Goal: Information Seeking & Learning: Learn about a topic

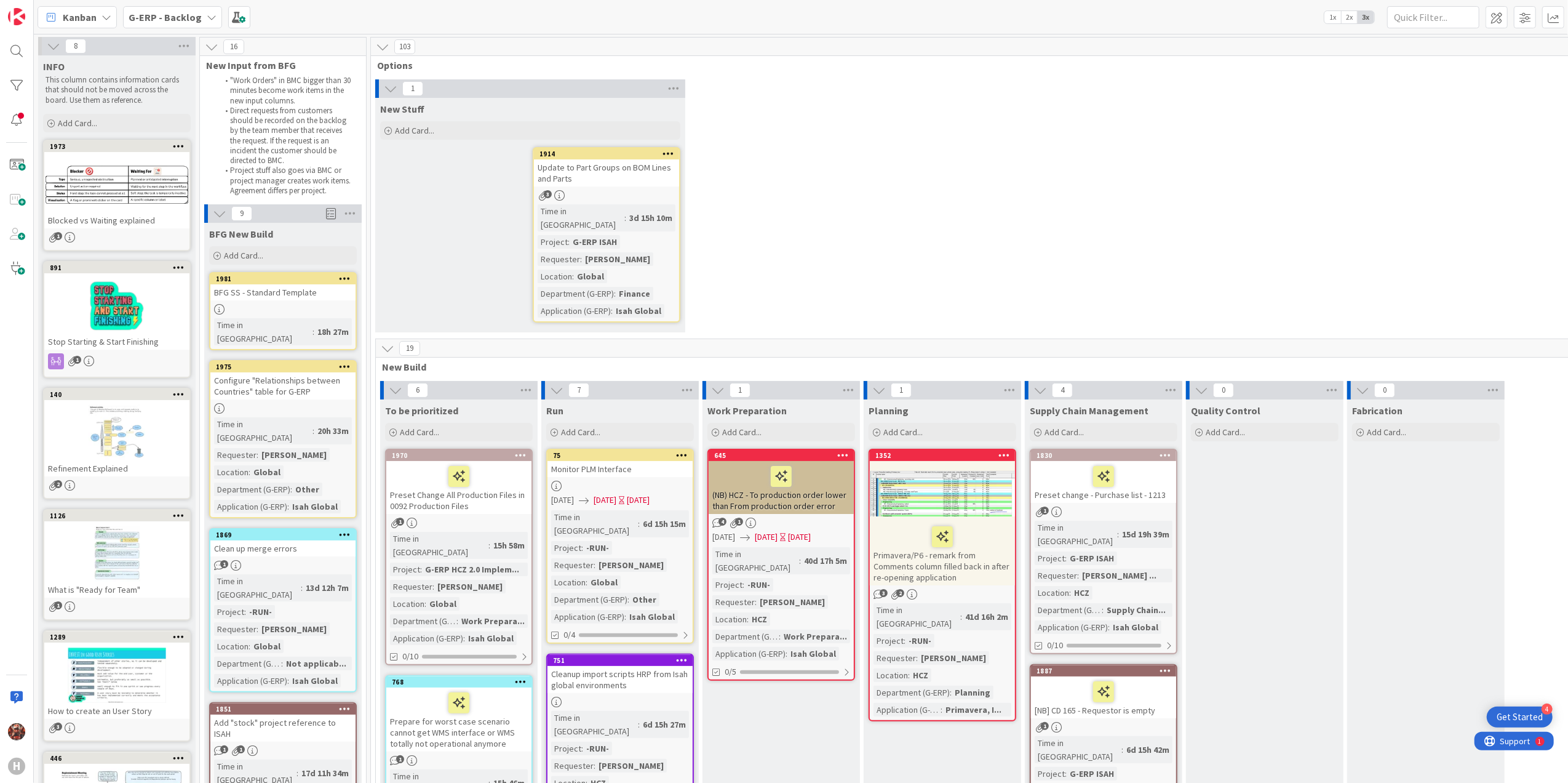
click at [146, 21] on b "G-ERP - Backlog" at bounding box center [165, 17] width 73 height 12
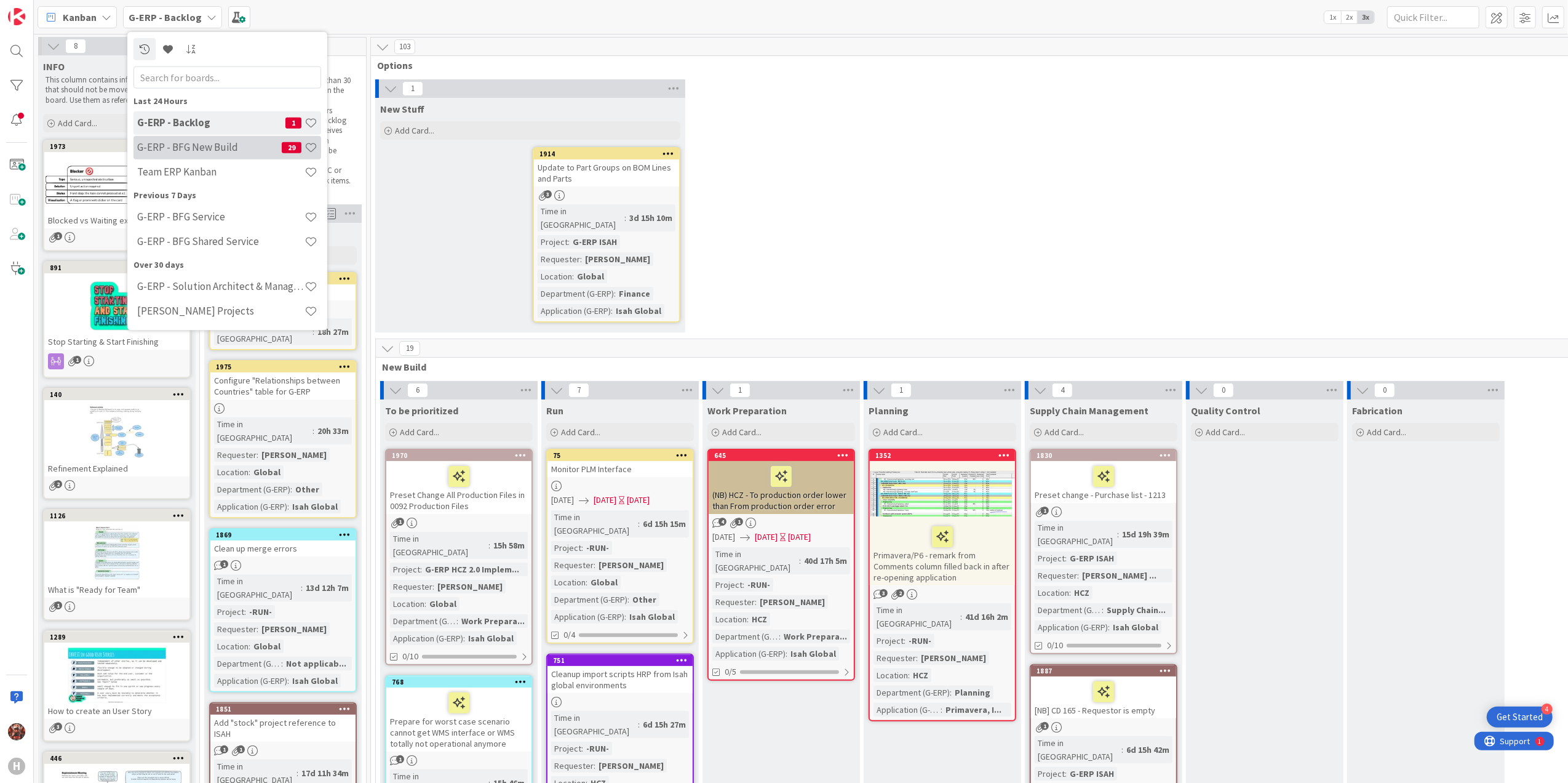
click at [214, 146] on h4 "G-ERP - BFG New Build" at bounding box center [209, 146] width 145 height 12
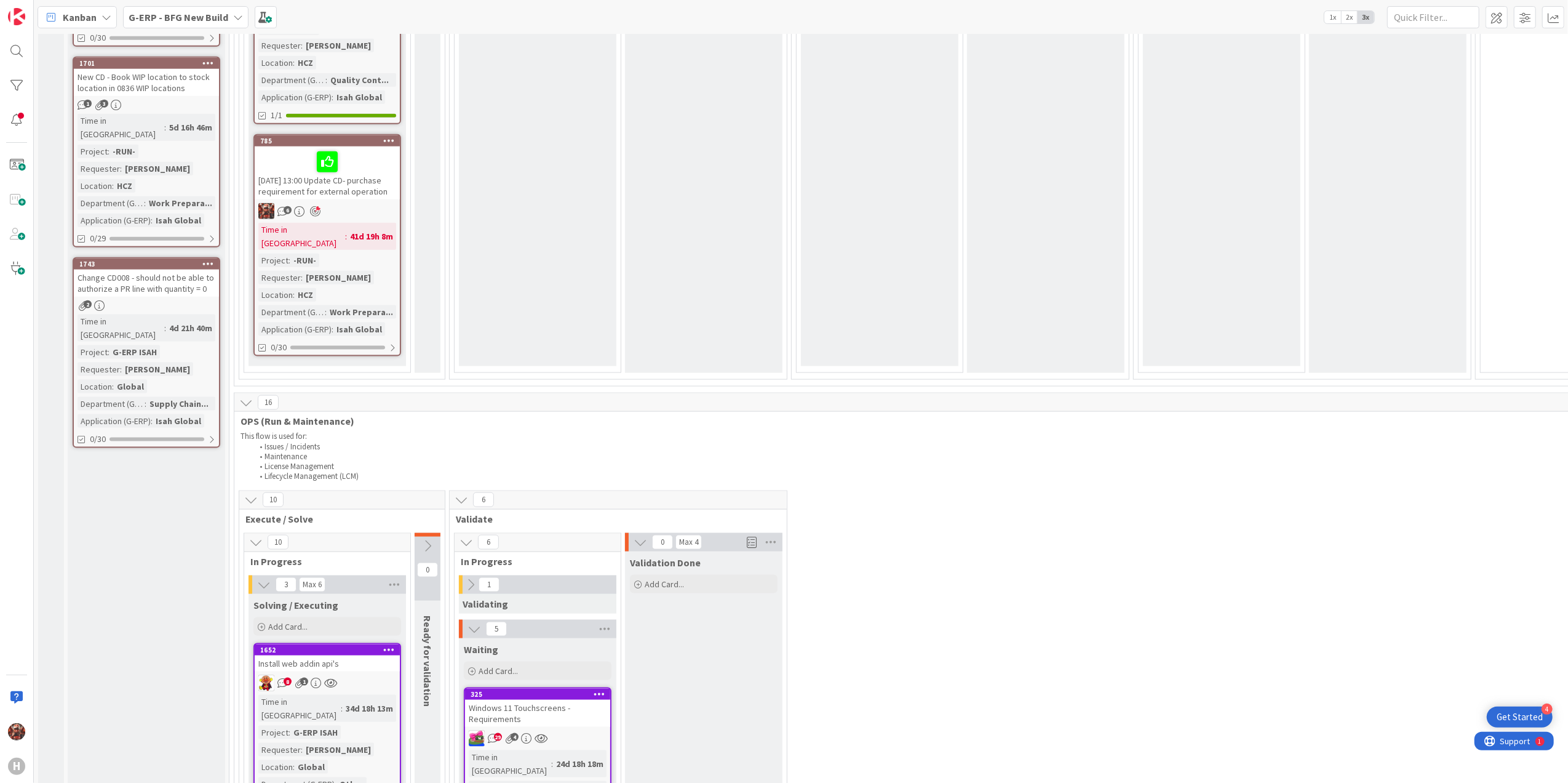
scroll to position [1231, 0]
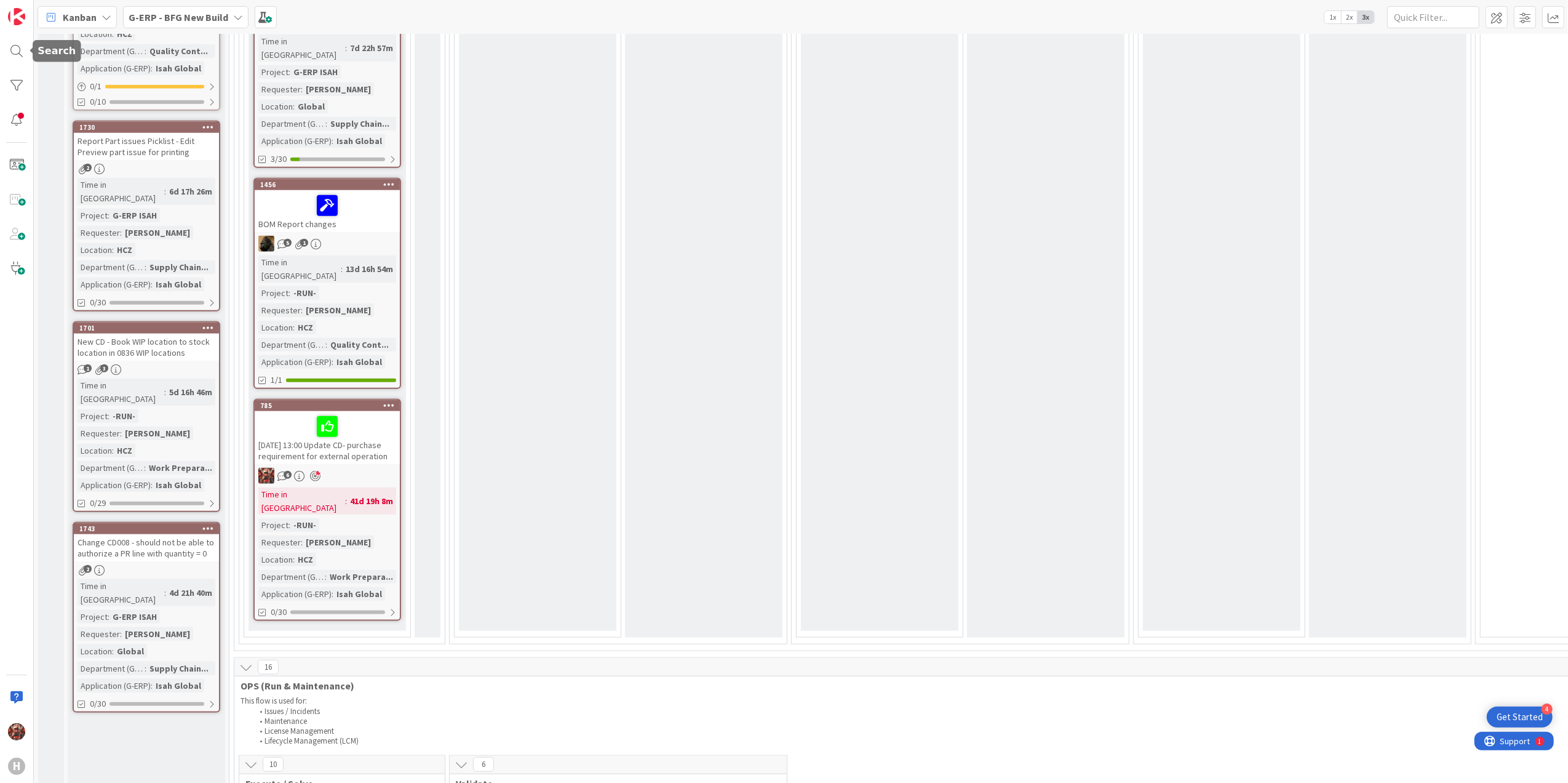
click at [77, 15] on span "Kanban" at bounding box center [80, 17] width 34 height 15
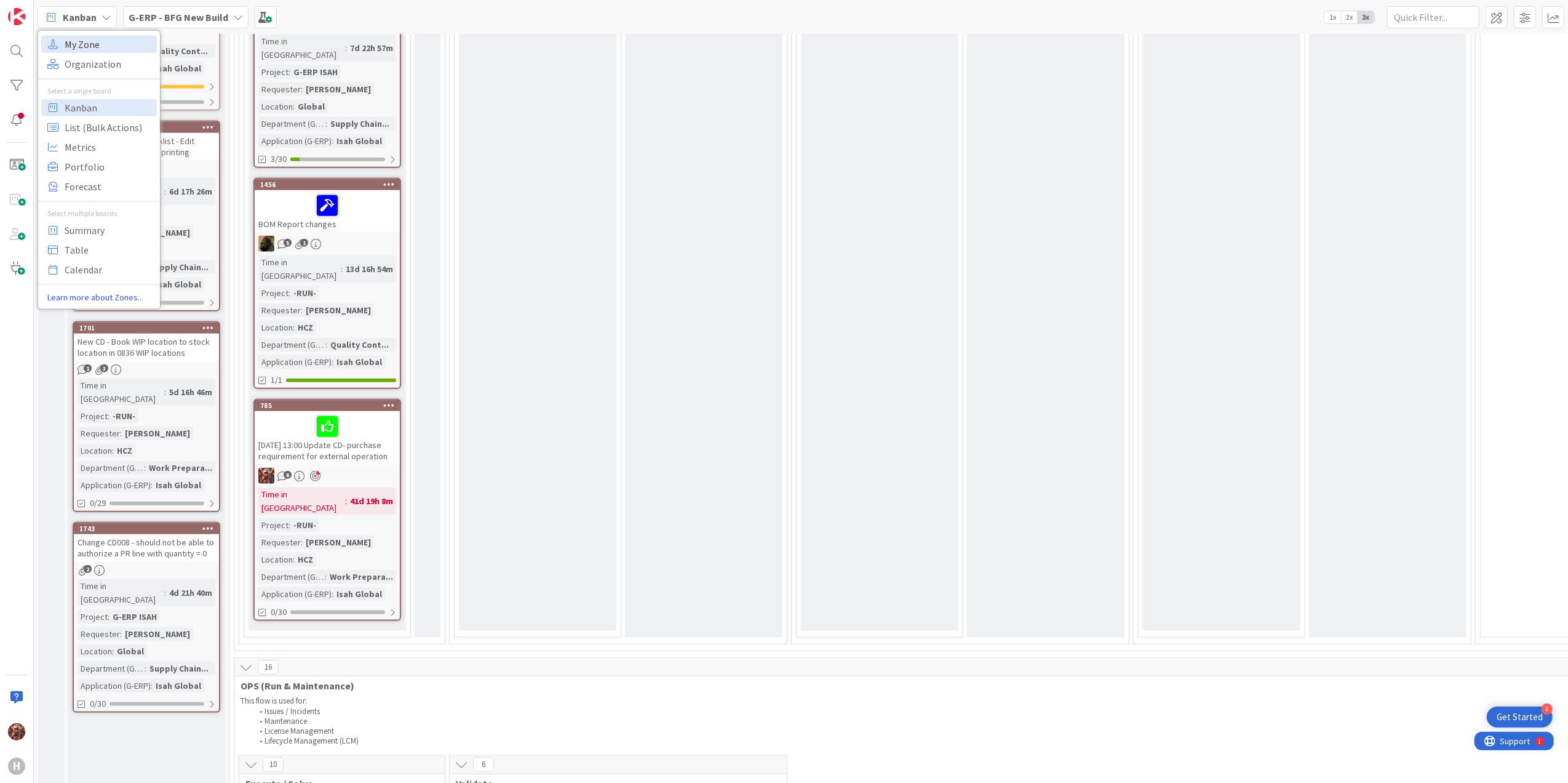
click at [99, 40] on span "My Zone" at bounding box center [109, 44] width 88 height 19
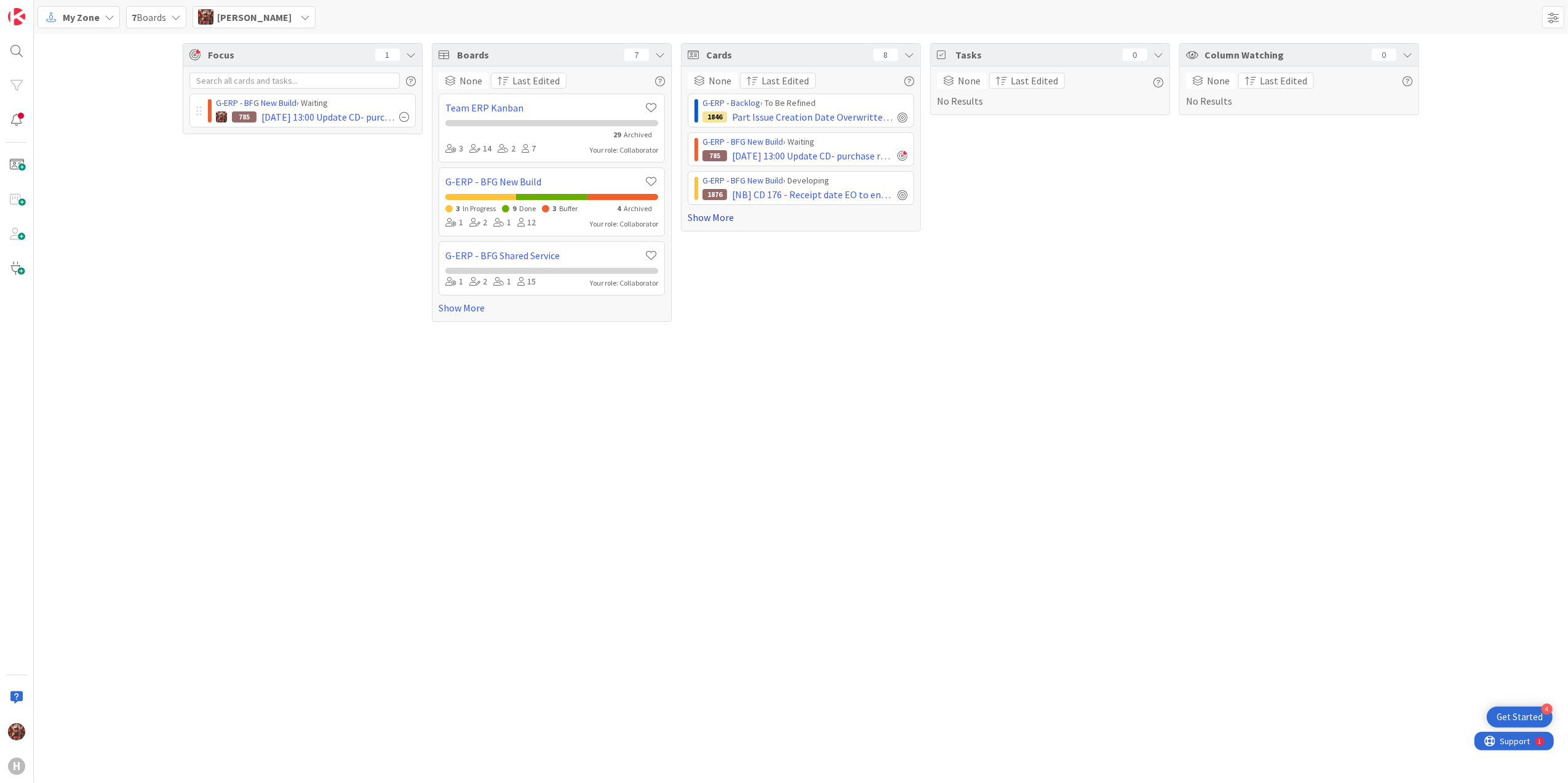
click at [717, 221] on link "Show More" at bounding box center [801, 217] width 226 height 15
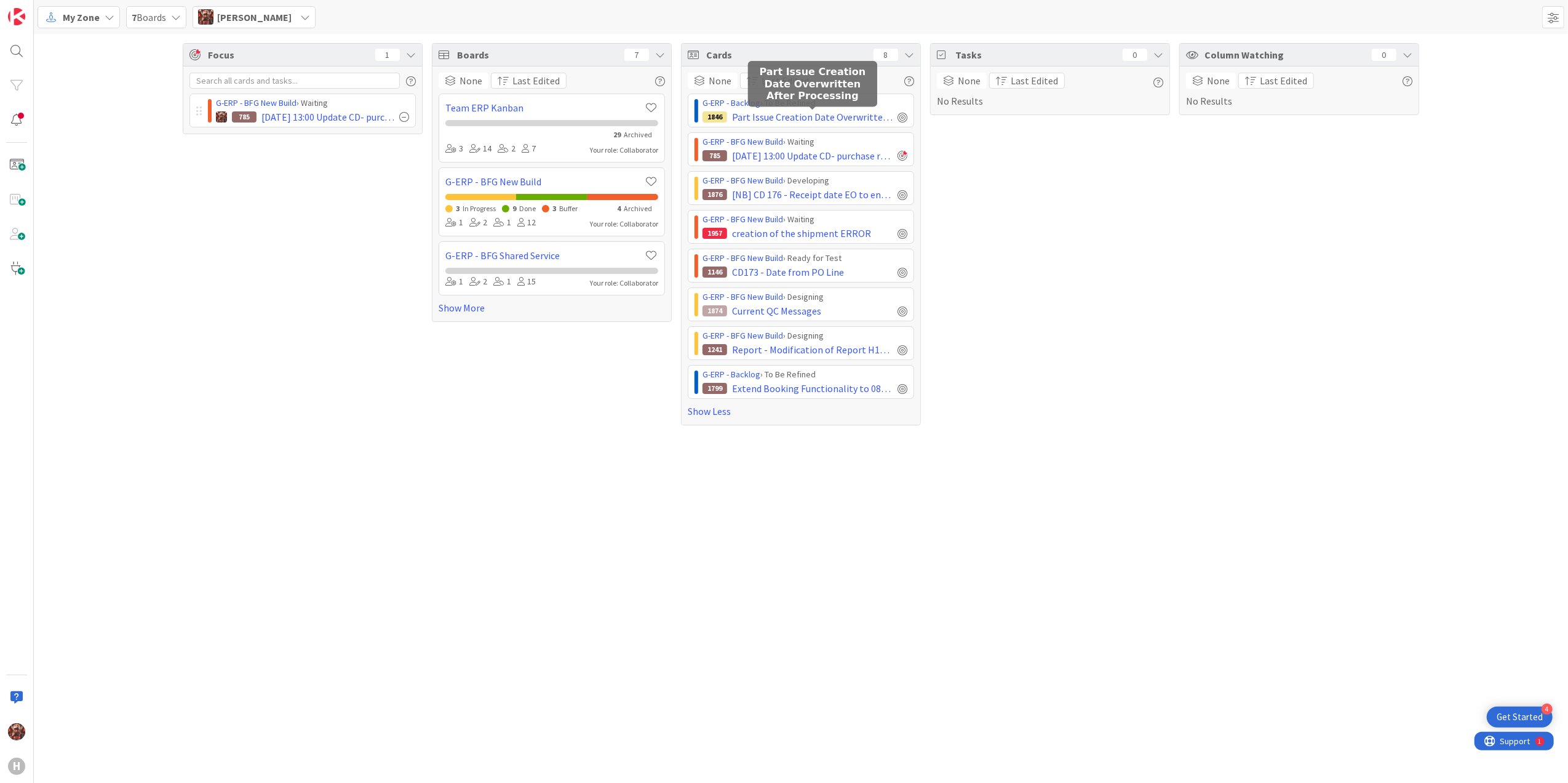
drag, startPoint x: 772, startPoint y: 122, endPoint x: 1163, endPoint y: 206, distance: 399.9
click at [1163, 206] on div "Tasks 0 None Last Edited No Results" at bounding box center [1051, 234] width 240 height 382
click at [784, 117] on span "Part Issue Creation Date Overwritten After Processing" at bounding box center [812, 117] width 161 height 15
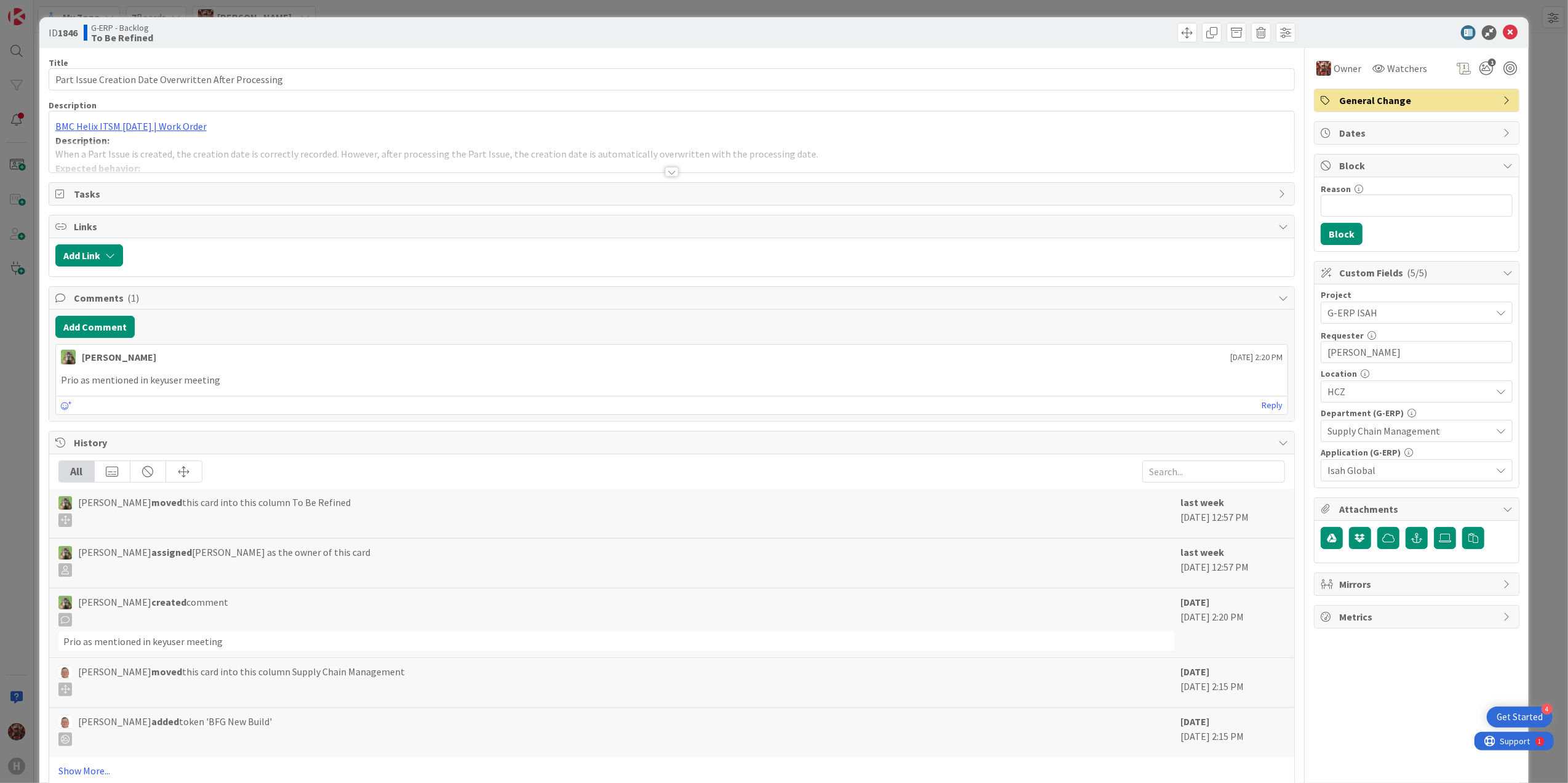
click at [675, 171] on div at bounding box center [671, 156] width 1246 height 31
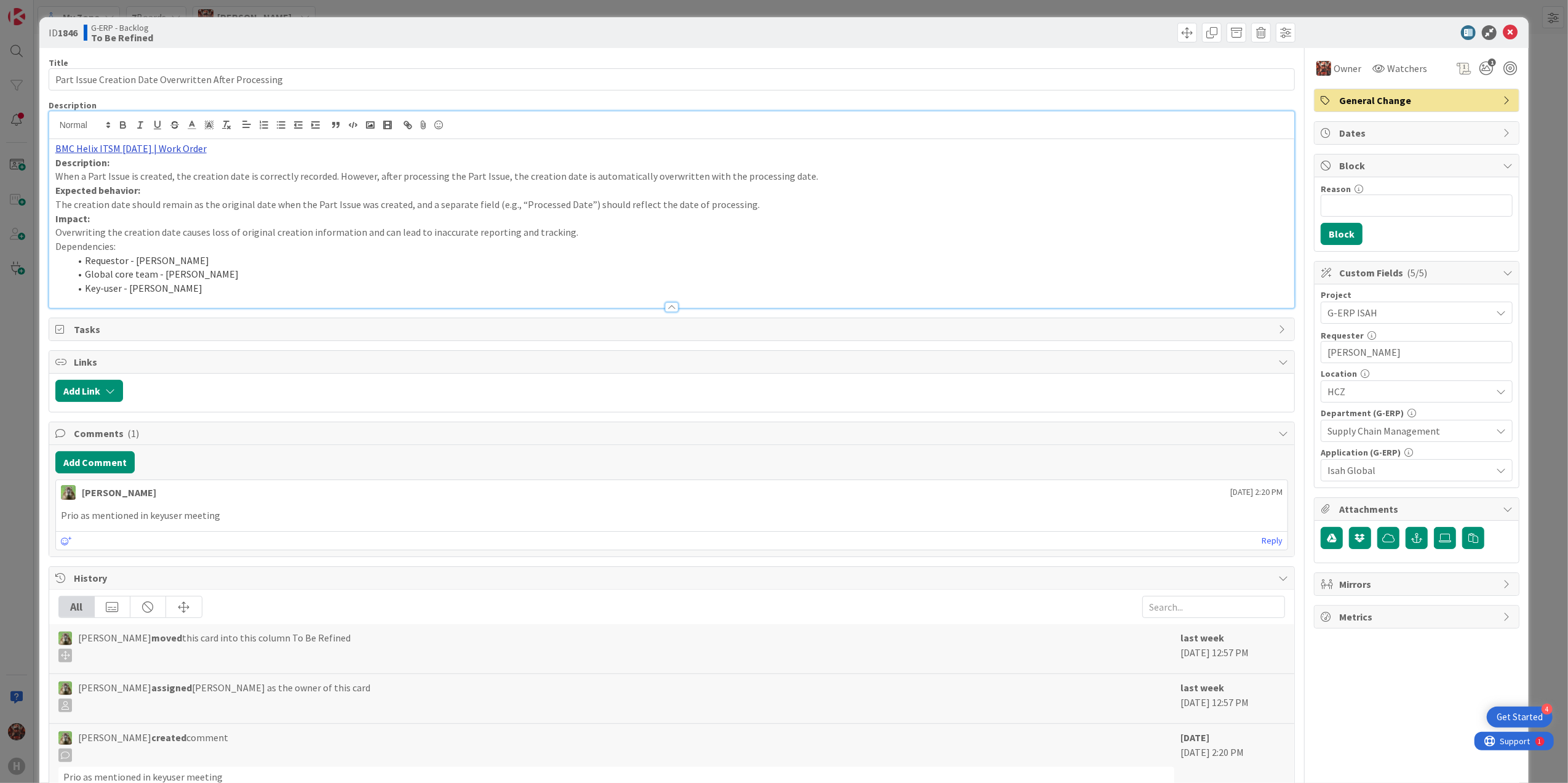
click at [134, 148] on link "BMC Helix ITSM [DATE] | Work Order" at bounding box center [131, 147] width 151 height 12
click at [151, 173] on link "[URL][PERSON_NAME][DOMAIN_NAME]" at bounding box center [116, 172] width 123 height 16
click at [444, 266] on li "Requestor - [PERSON_NAME]" at bounding box center [680, 260] width 1219 height 14
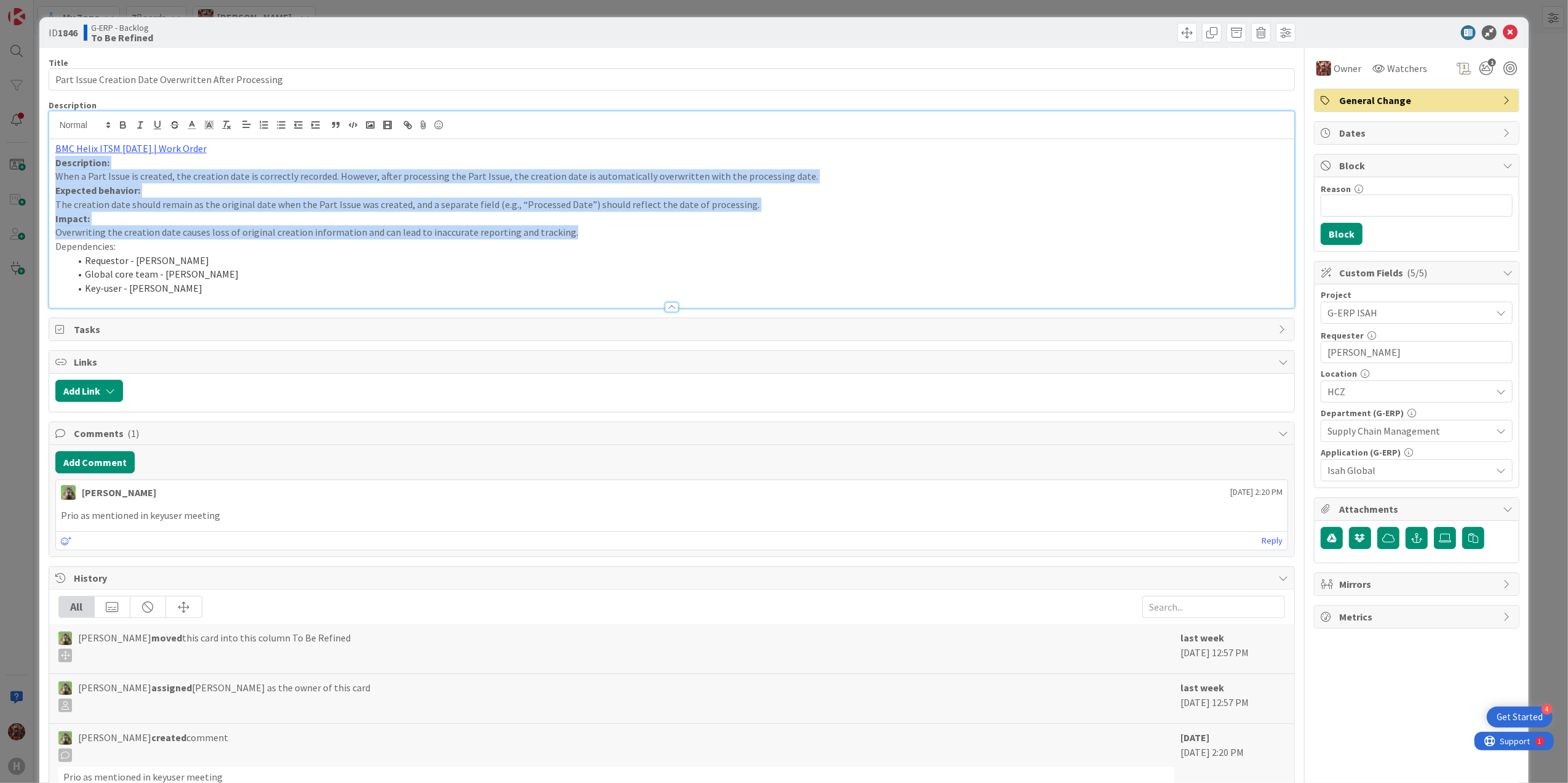
drag, startPoint x: 574, startPoint y: 229, endPoint x: 32, endPoint y: 162, distance: 546.1
click at [32, 162] on div "ID 1846 G-ERP - Backlog To Be Refined Title 53 / 128 Part Issue Creation Date O…" at bounding box center [784, 392] width 1568 height 783
copy div "Description: When a Part Issue is created, the creation date is correctly recor…"
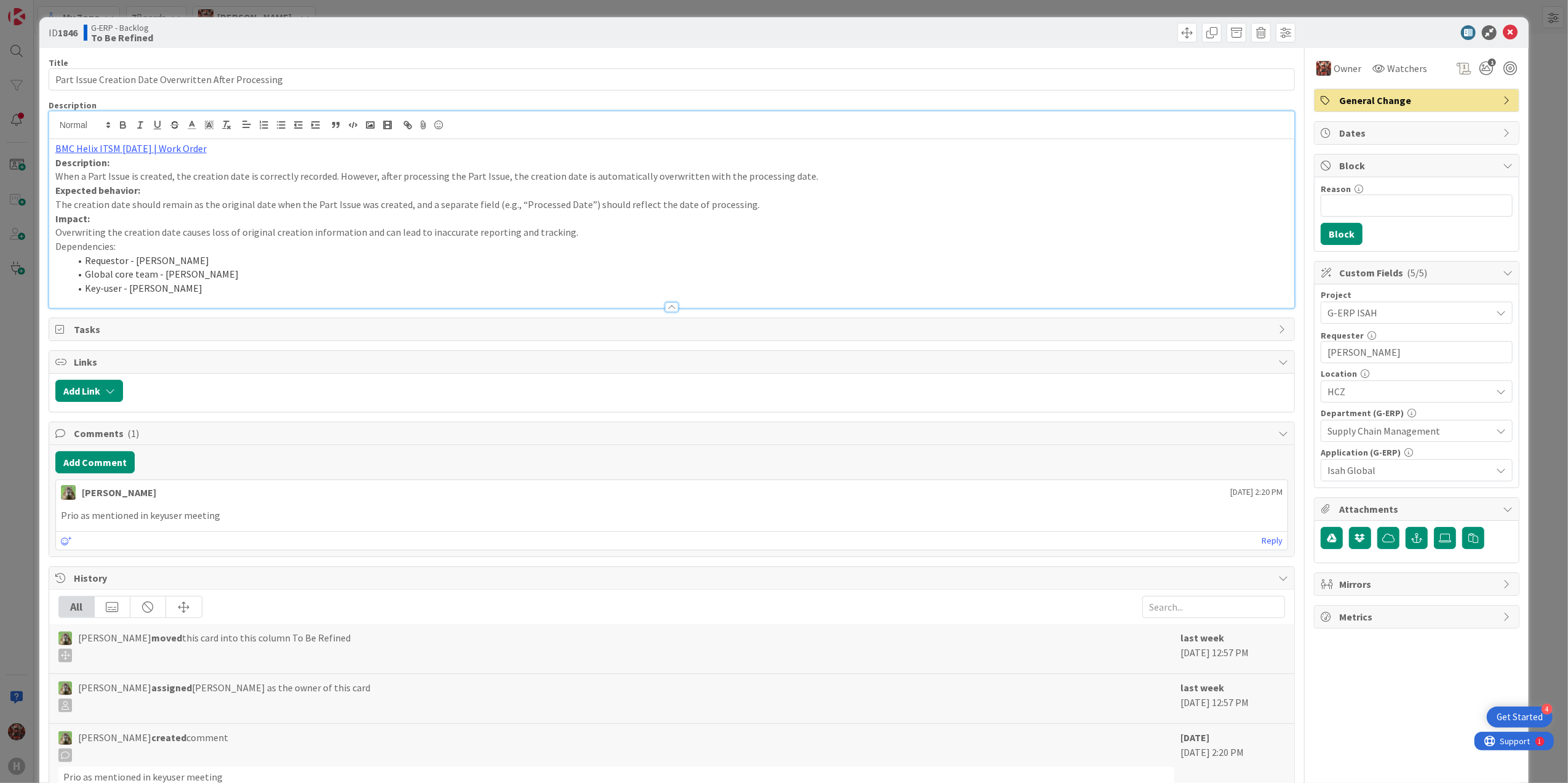
click at [449, 265] on li "Requestor - [PERSON_NAME]" at bounding box center [680, 260] width 1219 height 14
click at [1503, 35] on icon at bounding box center [1511, 33] width 15 height 15
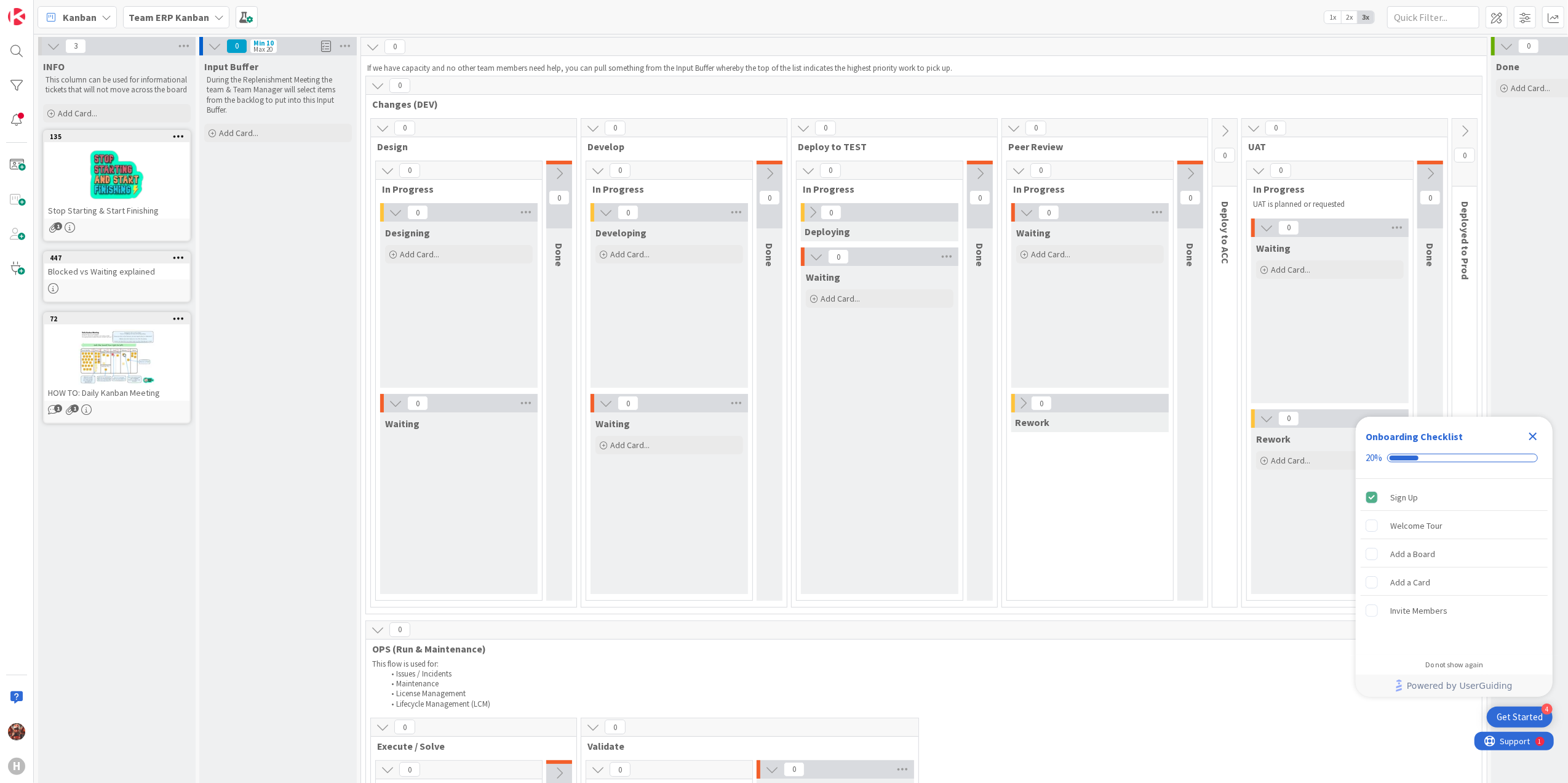
click at [146, 16] on b "Team ERP Kanban" at bounding box center [169, 17] width 81 height 12
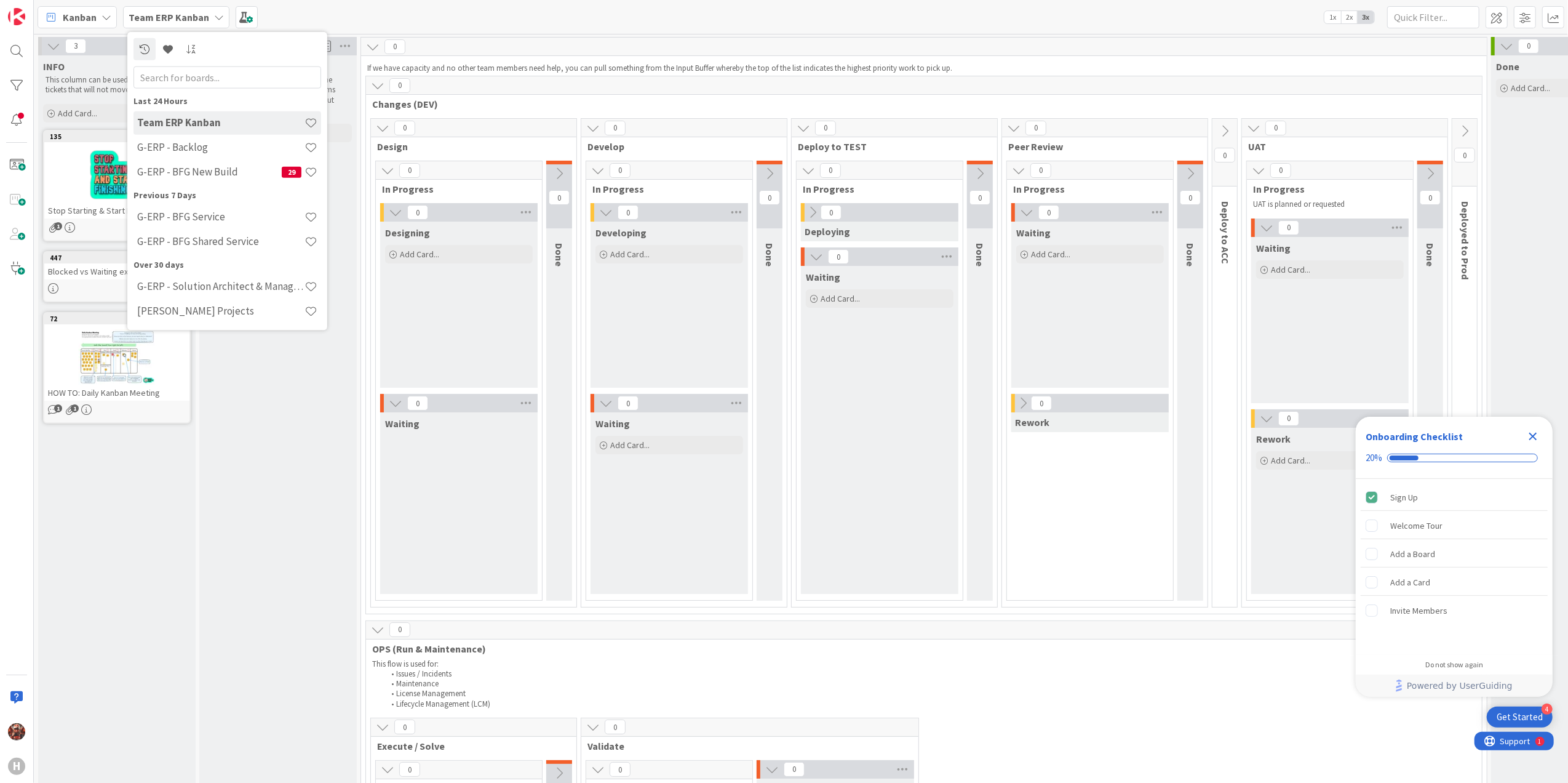
click at [146, 16] on b "Team ERP Kanban" at bounding box center [169, 17] width 81 height 12
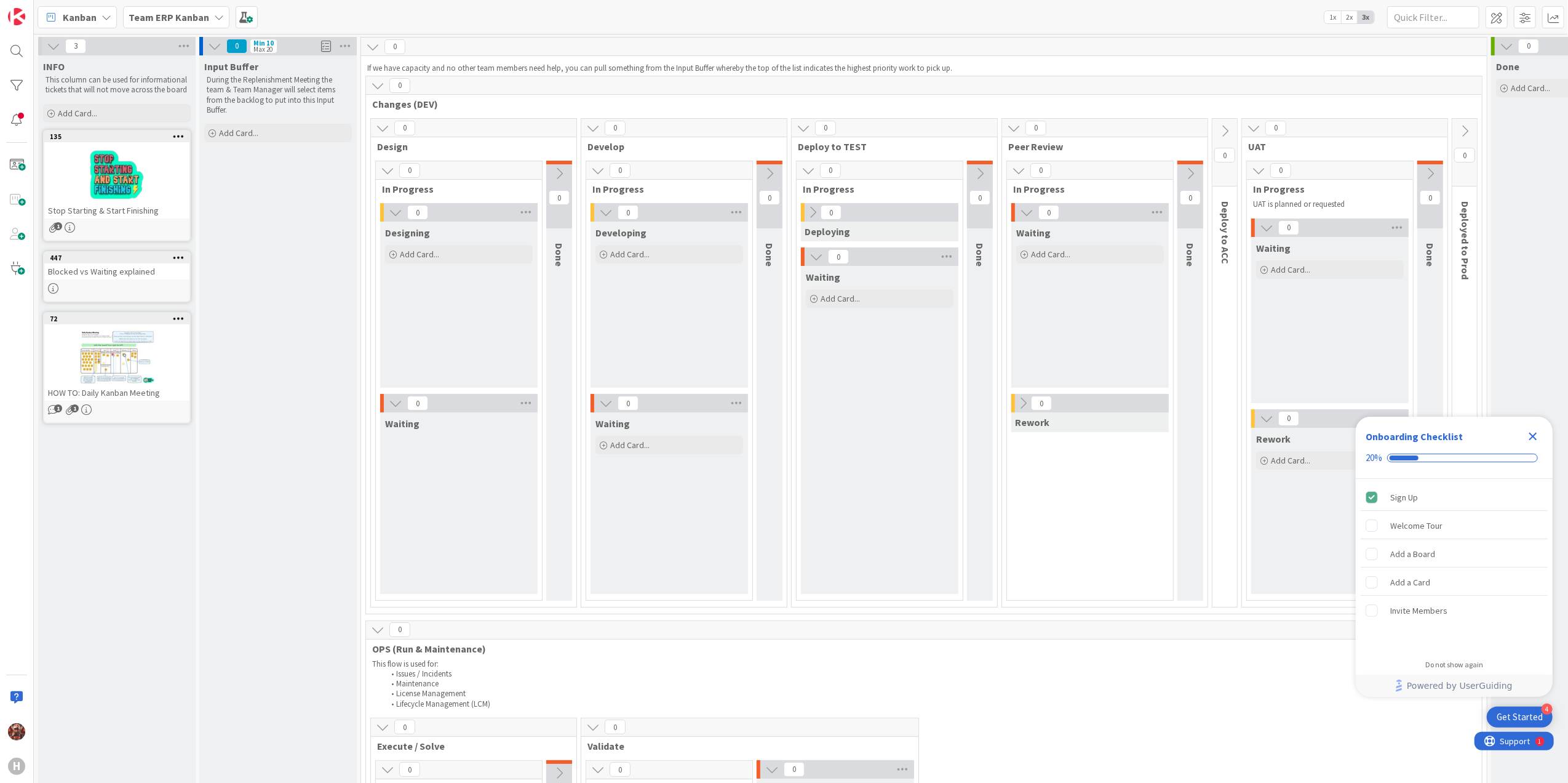
click at [153, 15] on b "Team ERP Kanban" at bounding box center [169, 17] width 81 height 12
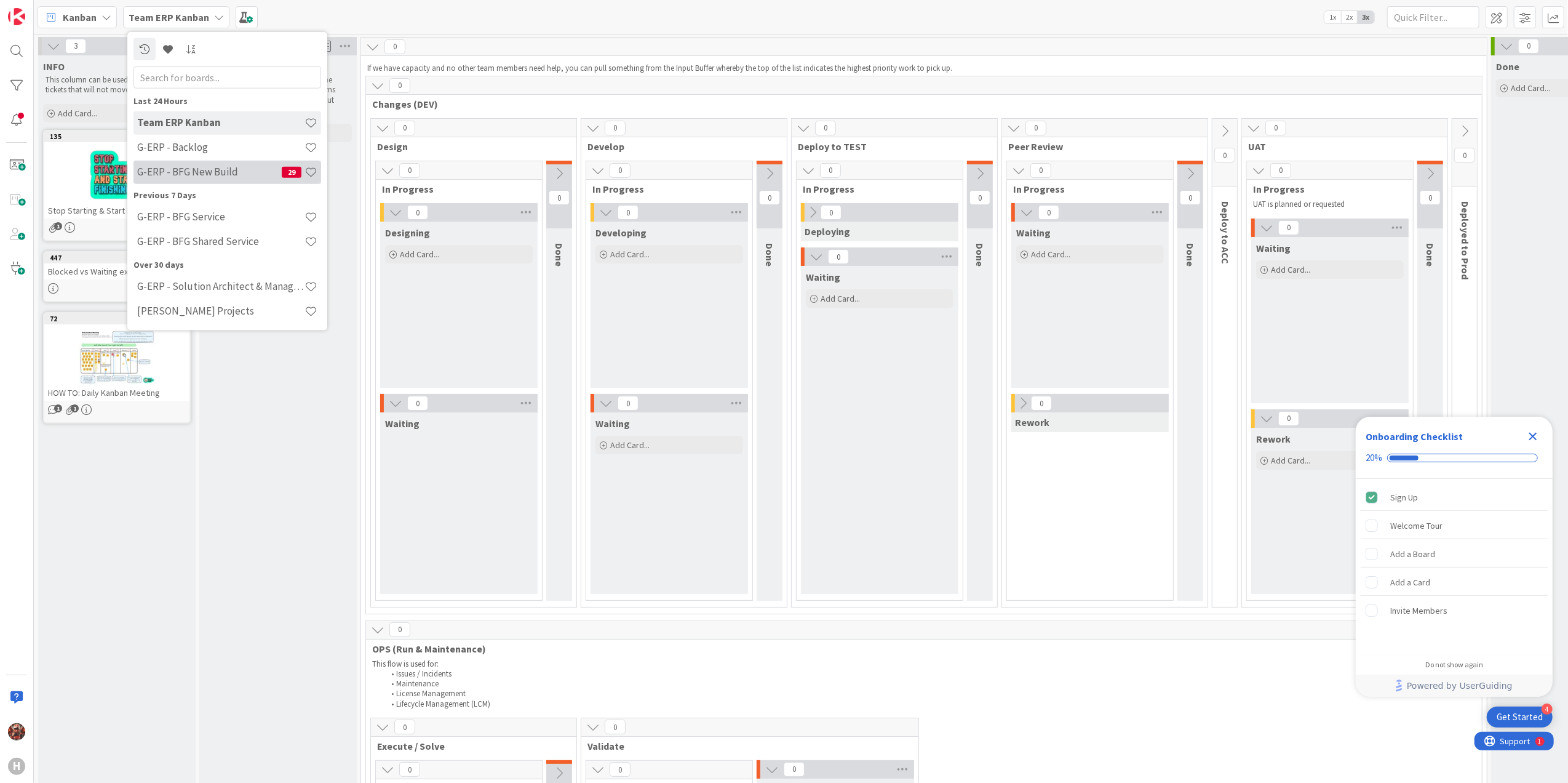
click at [183, 177] on h4 "G-ERP - BFG New Build" at bounding box center [209, 171] width 145 height 12
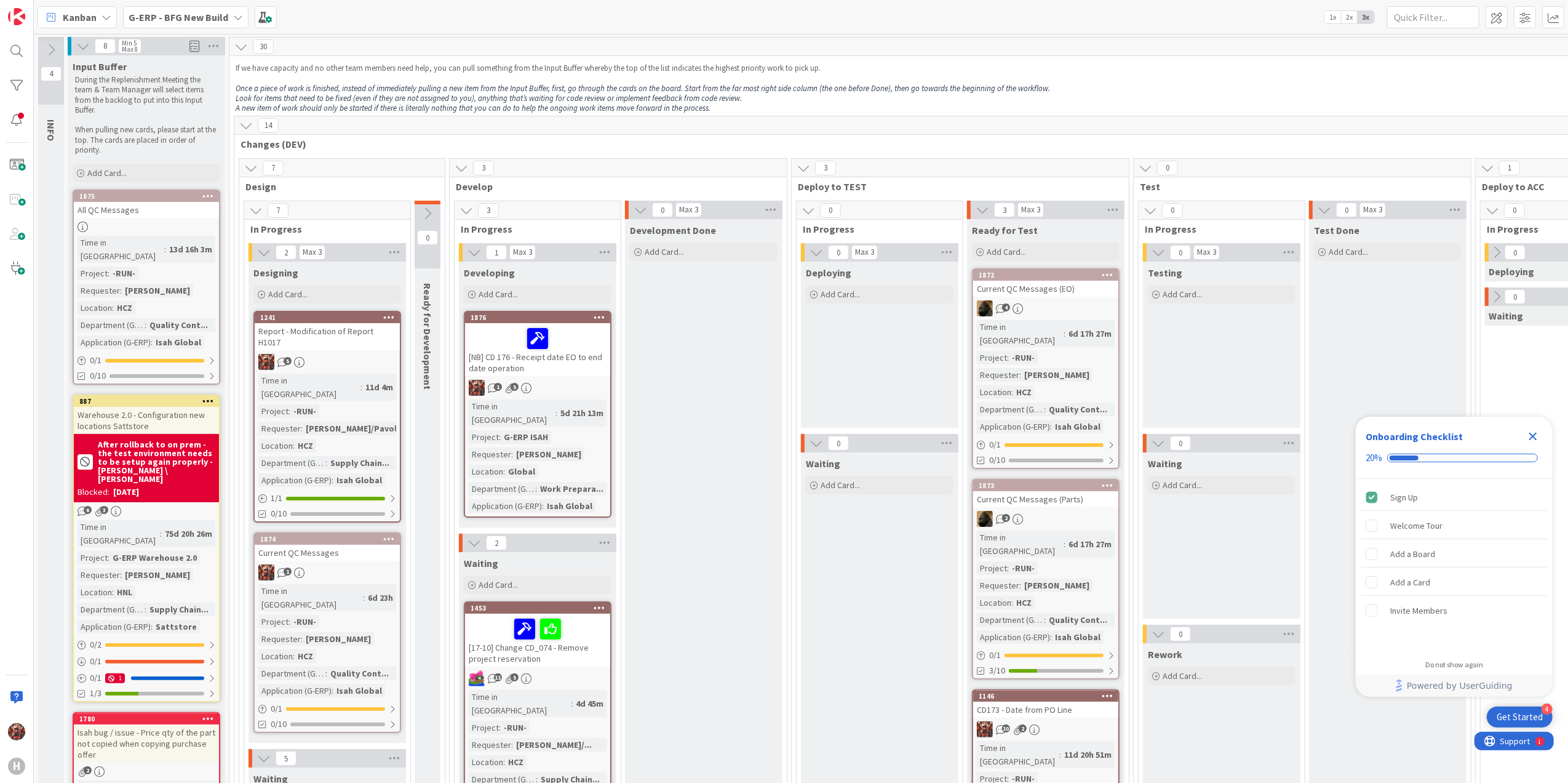
click at [75, 16] on span "Kanban" at bounding box center [80, 17] width 34 height 15
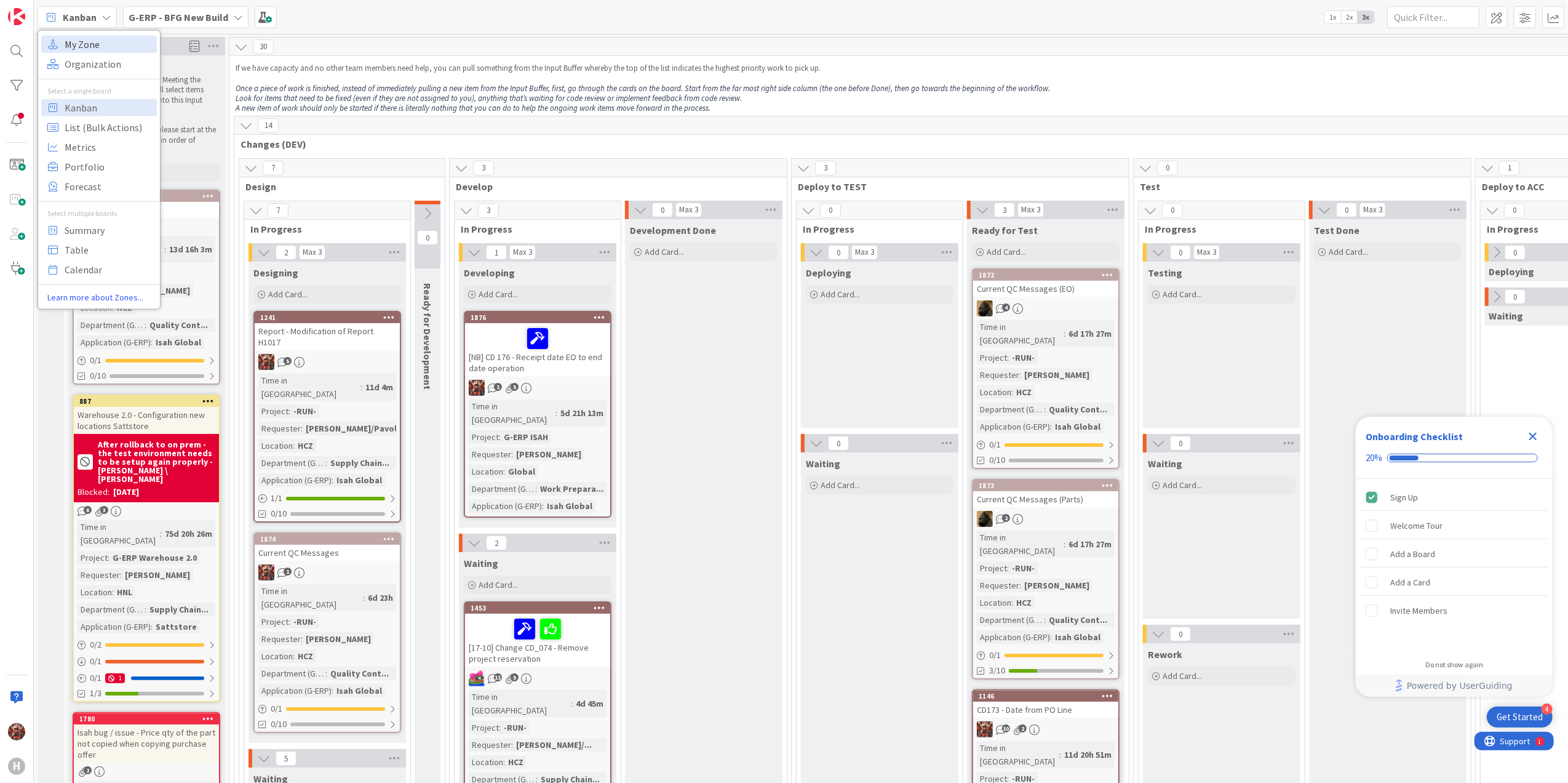
click at [100, 51] on span "My Zone" at bounding box center [109, 44] width 88 height 19
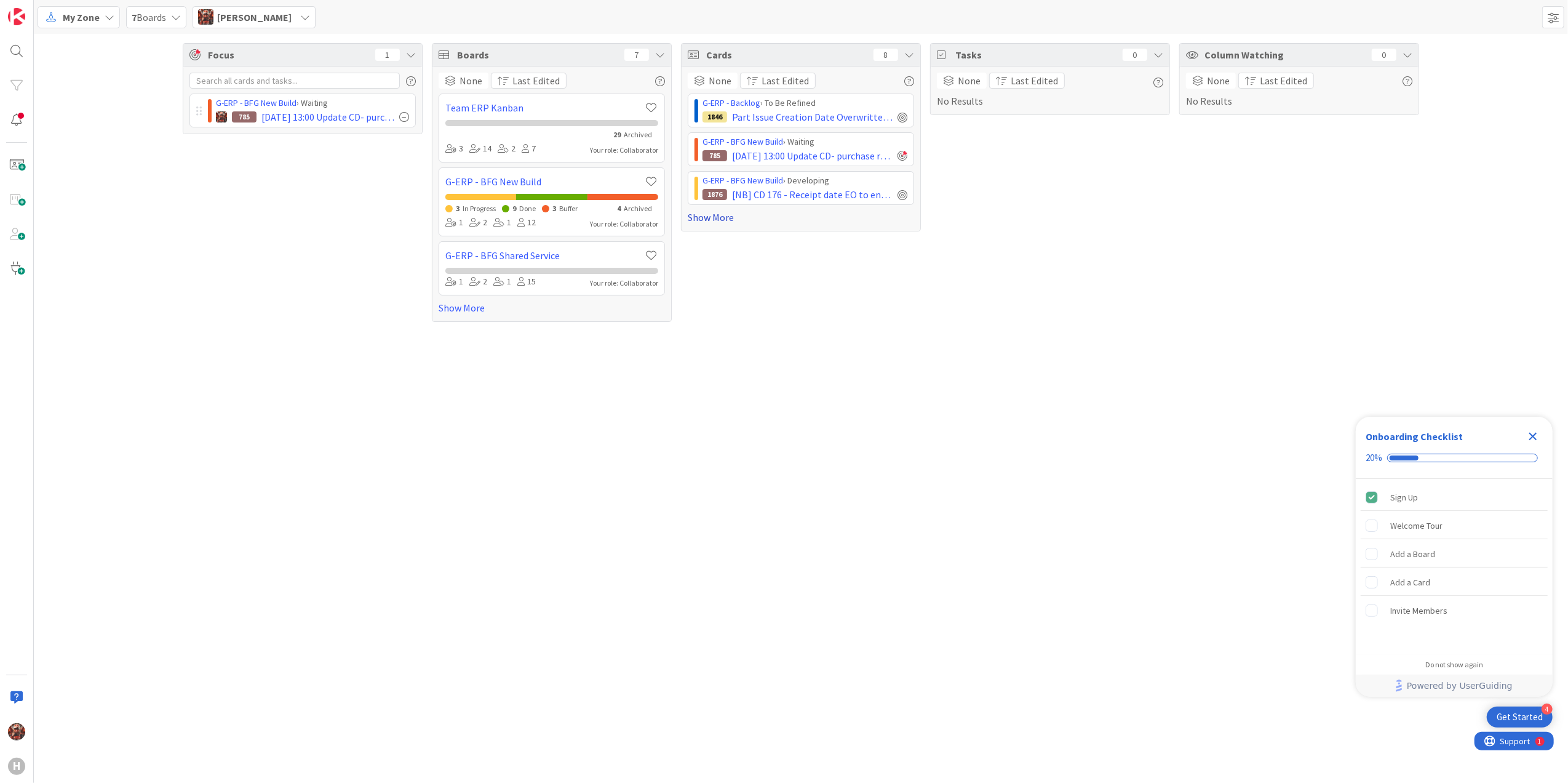
click at [732, 217] on link "Show More" at bounding box center [801, 217] width 226 height 15
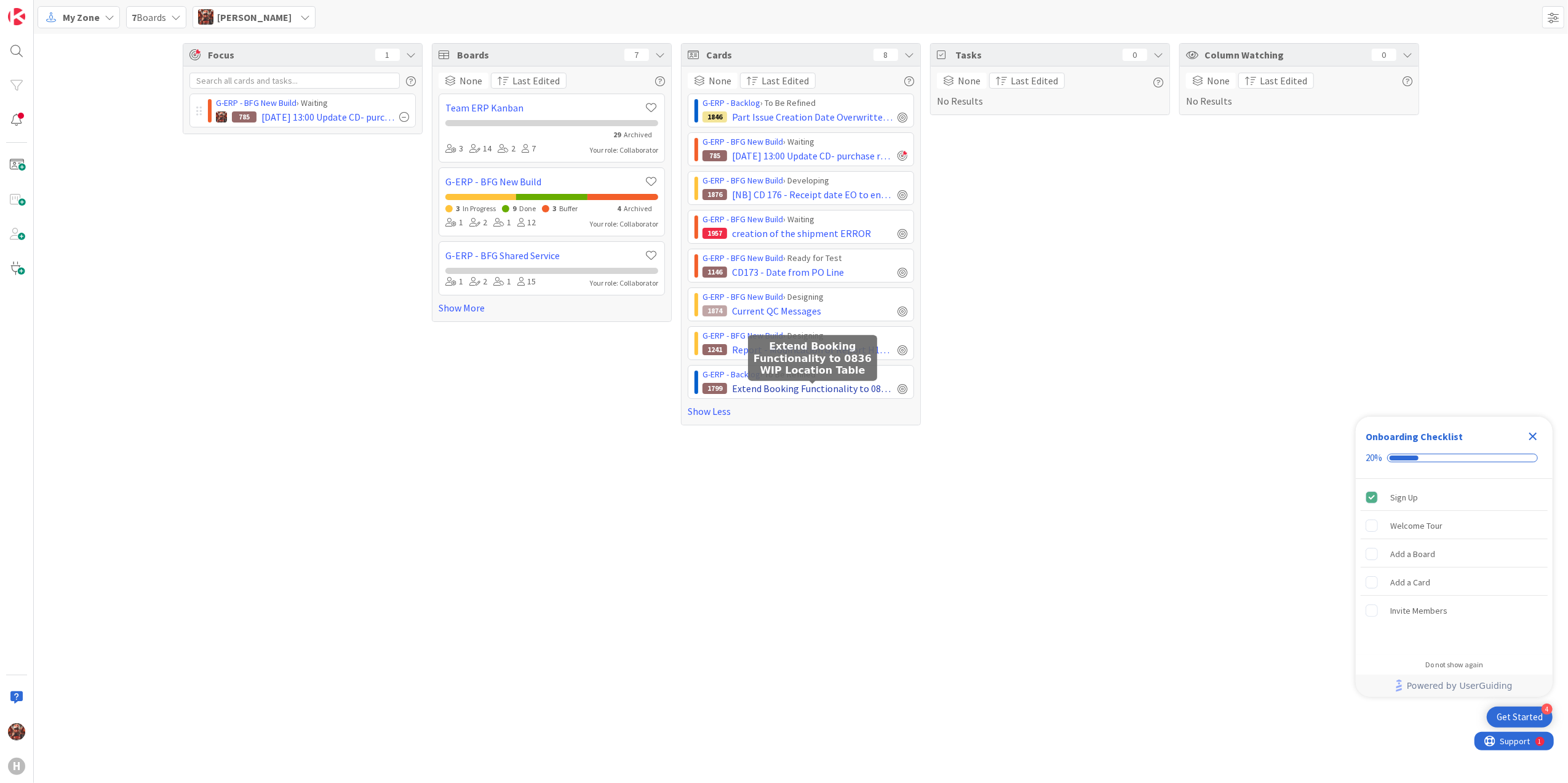
click at [765, 392] on span "Extend Booking Functionality to 0836 WIP Location Table" at bounding box center [812, 389] width 161 height 15
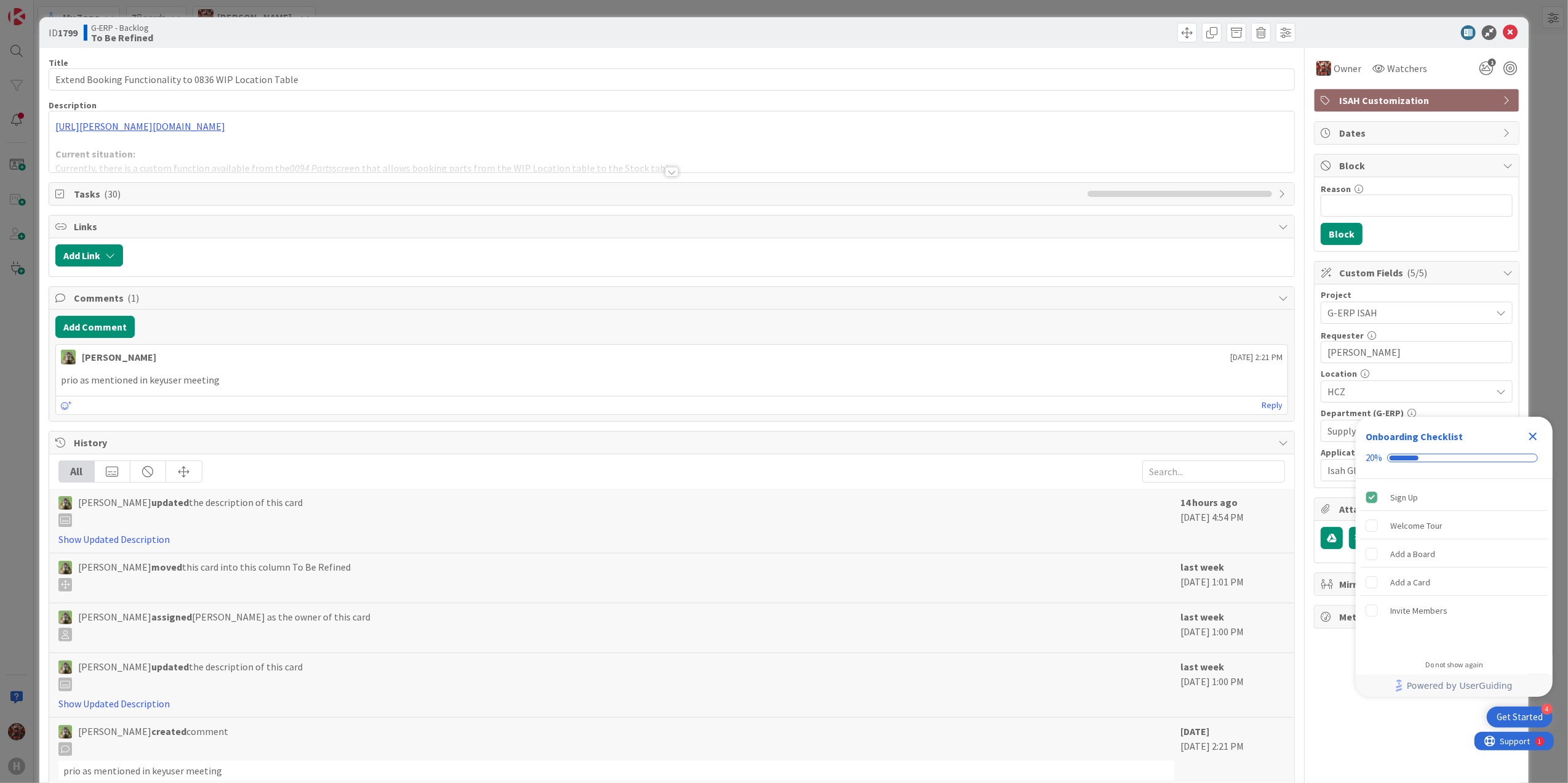
click at [665, 173] on div at bounding box center [671, 172] width 13 height 9
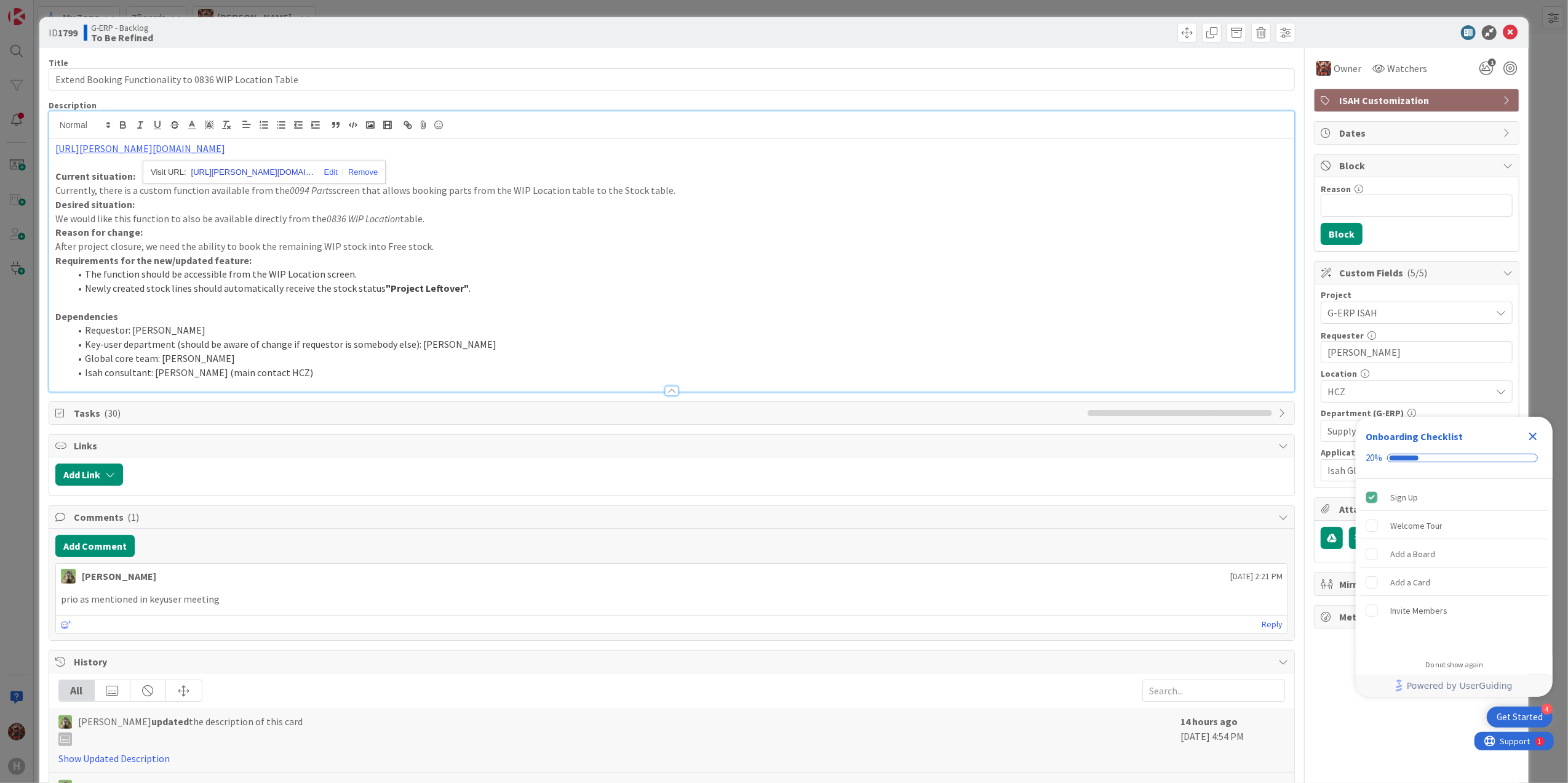
click at [208, 172] on link "https://huisman-smartit.onbmc.com/smartit/app#/workorder/AGGHEXFAF704DATBQXGITB…" at bounding box center [253, 172] width 123 height 16
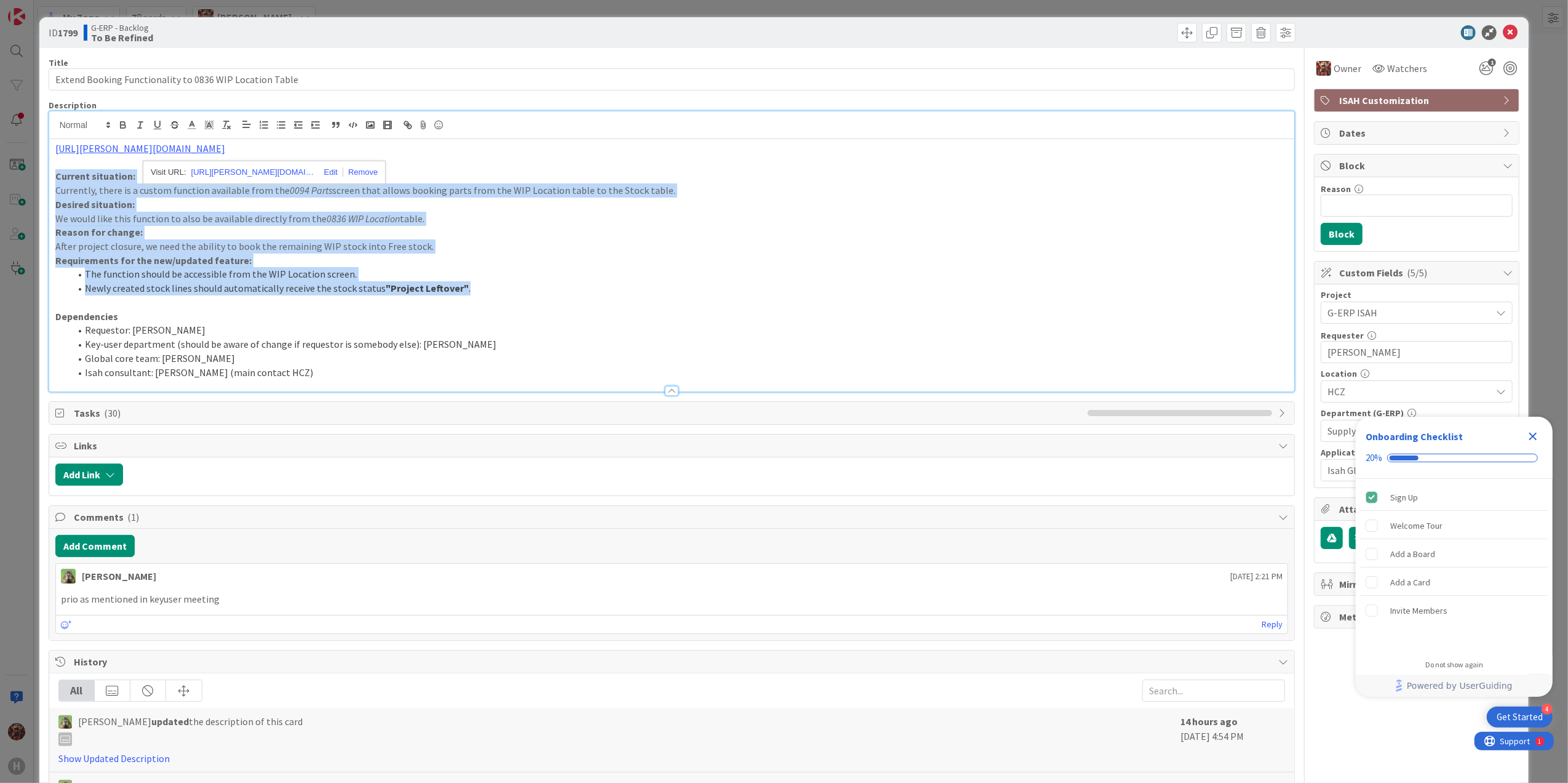
drag, startPoint x: 522, startPoint y: 294, endPoint x: 45, endPoint y: 179, distance: 490.7
click at [45, 179] on div "ID 1799 G-ERP - Backlog To Be Refined Title 55 / 128 Extend Booking Functionali…" at bounding box center [784, 545] width 1490 height 1058
copy div "Current situation: Currently, there is a custom function available from the 009…"
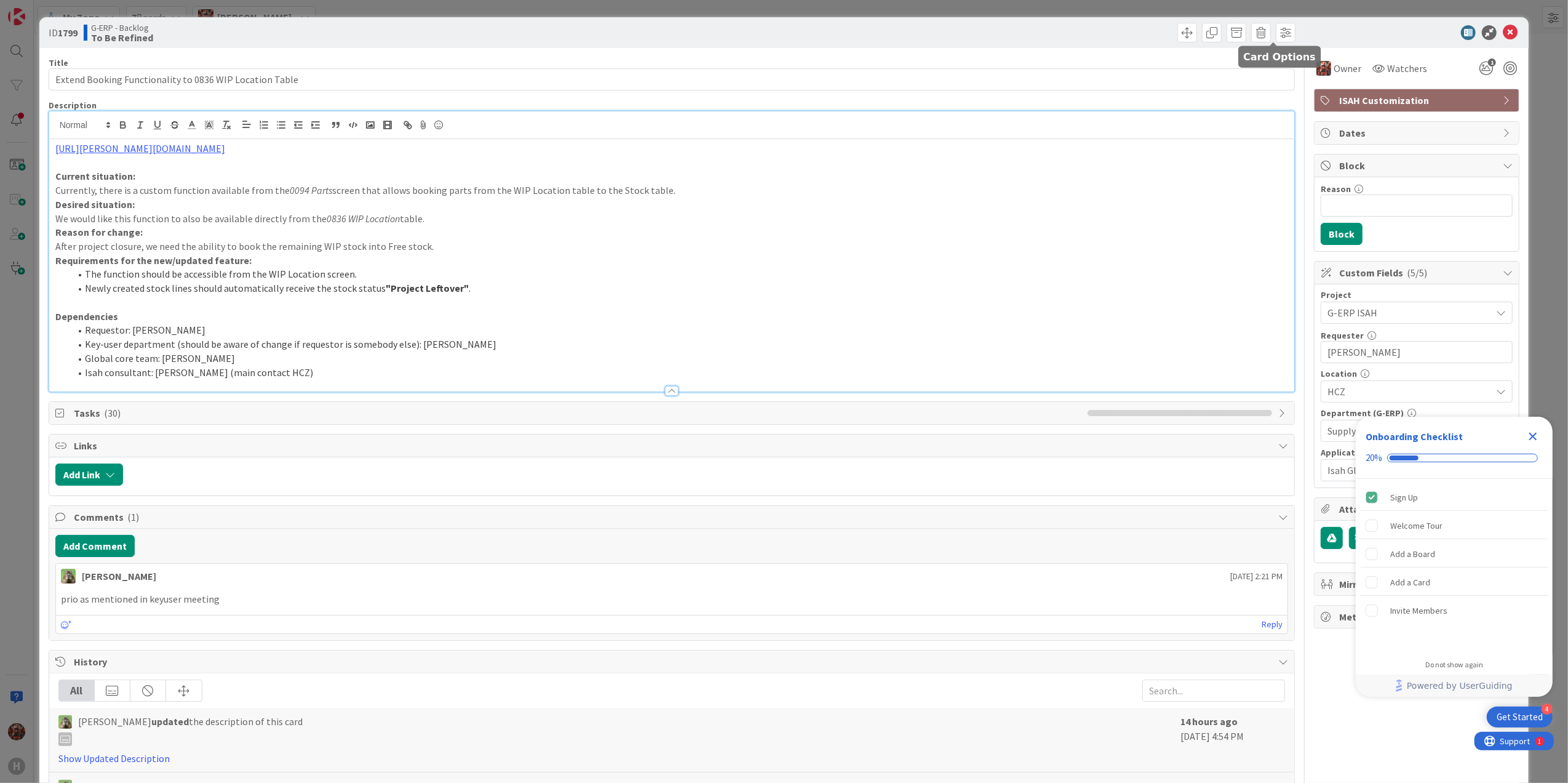
click at [1319, 26] on div at bounding box center [1411, 33] width 218 height 15
